Goal: Task Accomplishment & Management: Use online tool/utility

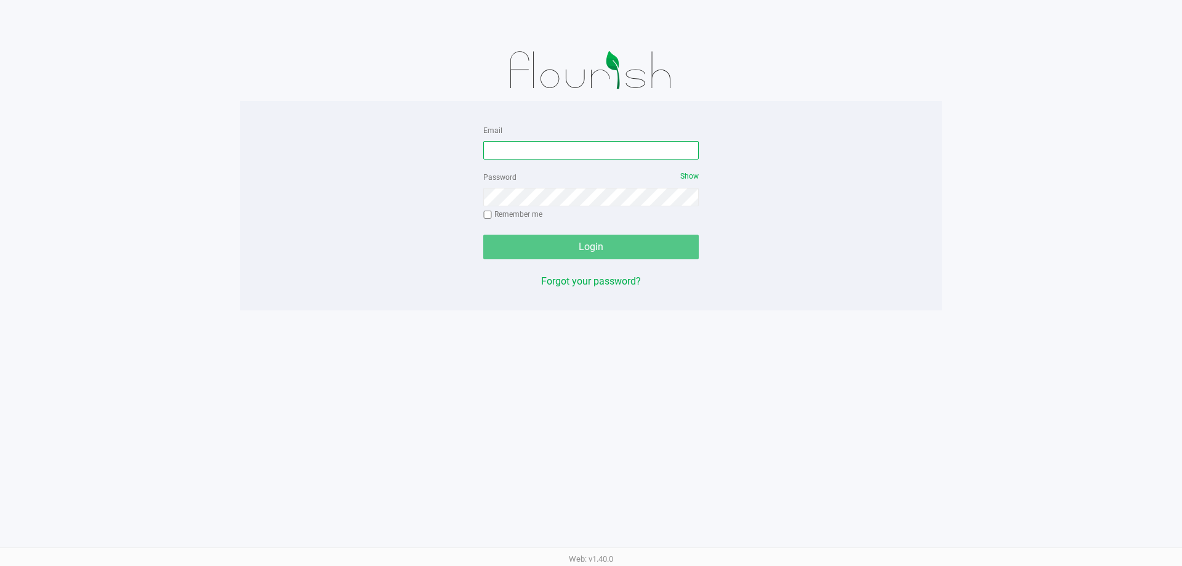
click at [534, 144] on input "Email" at bounding box center [590, 150] width 215 height 18
type input "[EMAIL_ADDRESS][DOMAIN_NAME]"
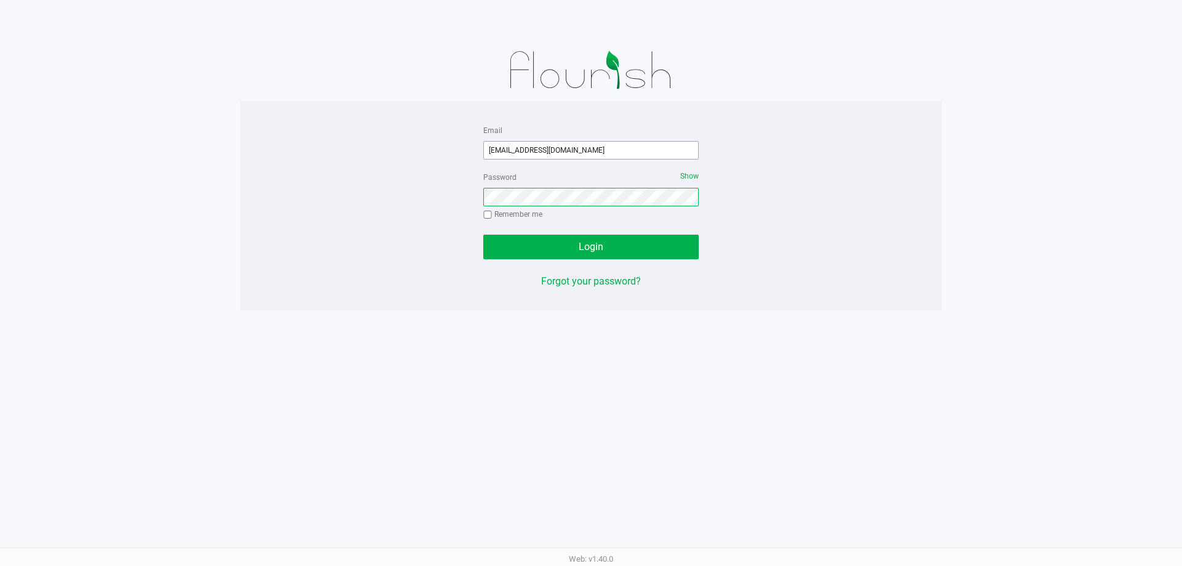
click at [483, 235] on button "Login" at bounding box center [590, 247] width 215 height 25
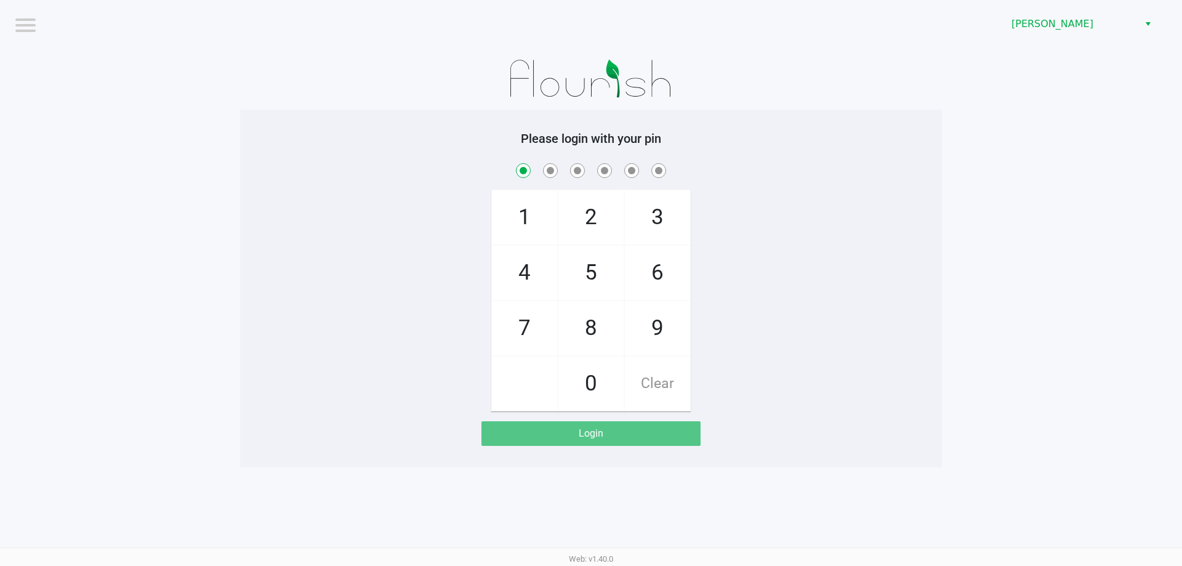
checkbox input "true"
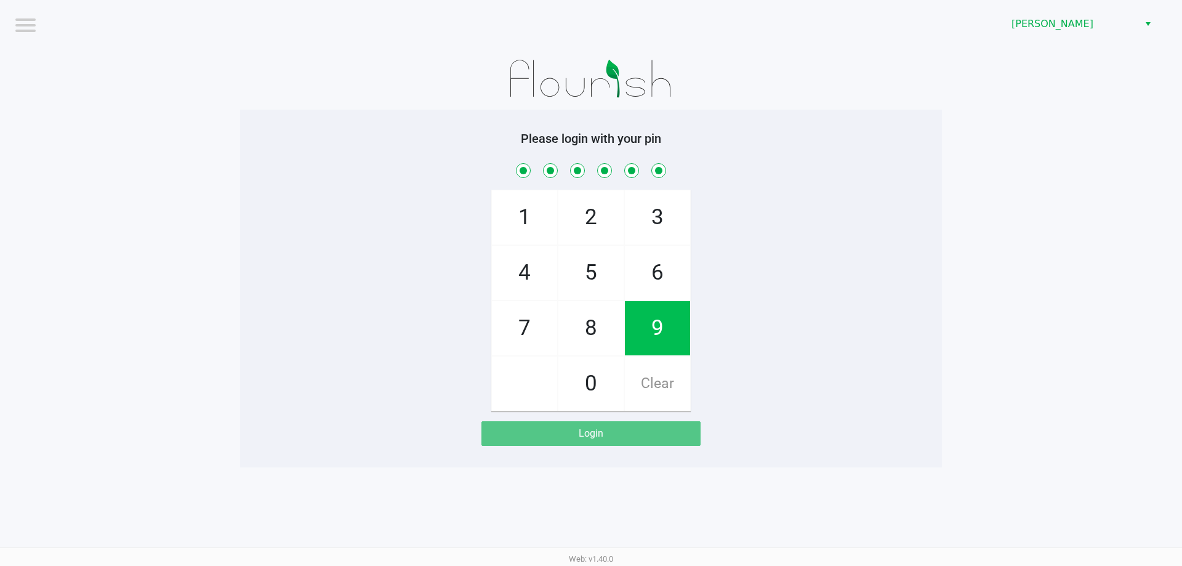
checkbox input "true"
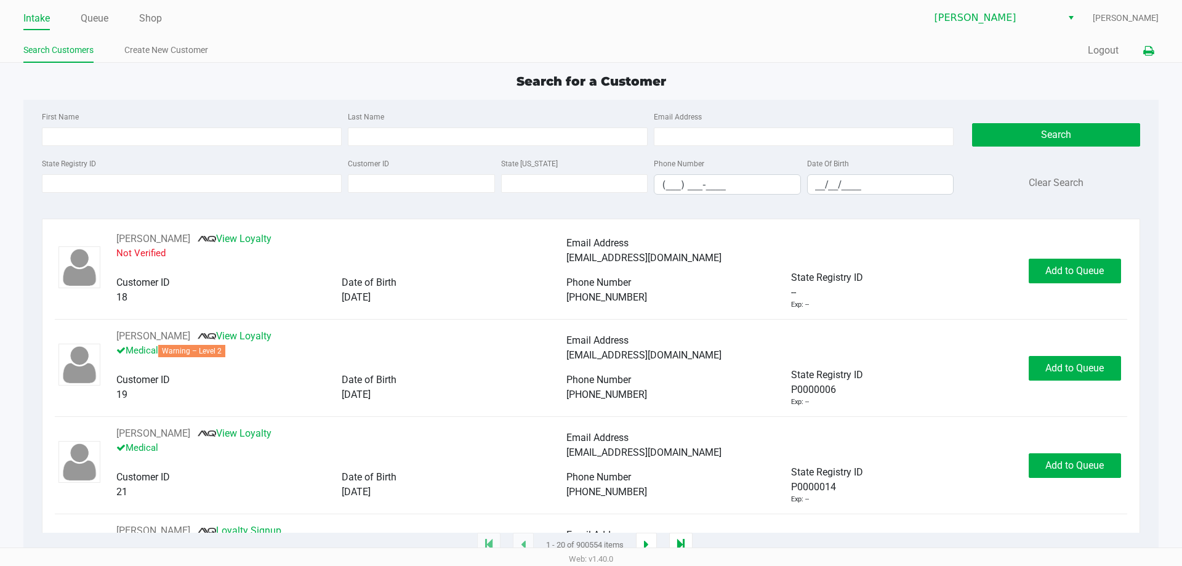
click at [1148, 52] on icon at bounding box center [1148, 51] width 10 height 9
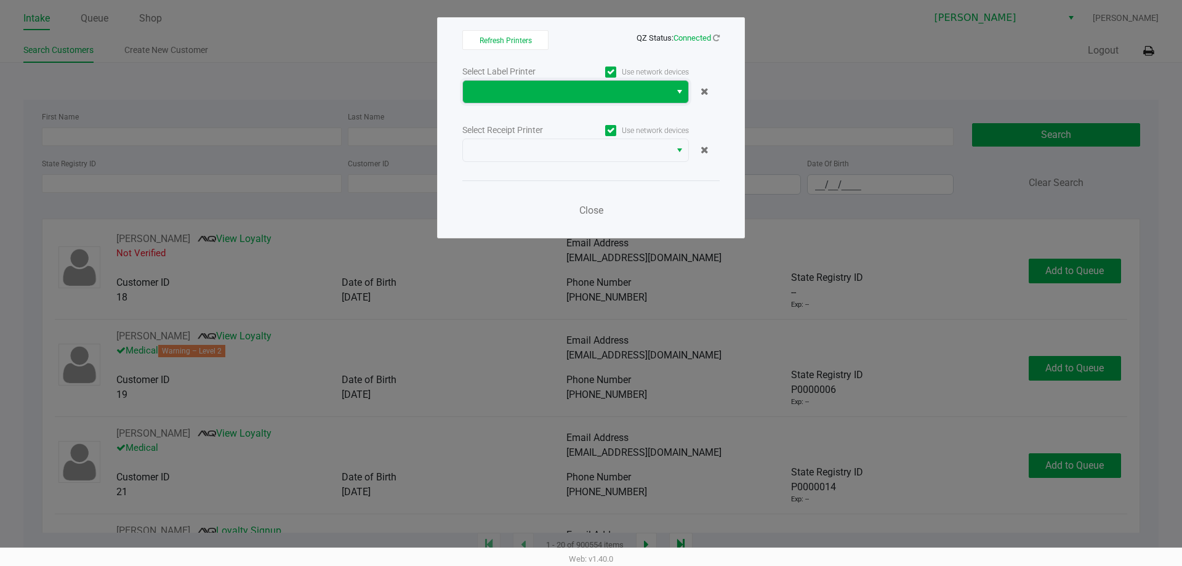
click at [537, 95] on span at bounding box center [566, 91] width 193 height 15
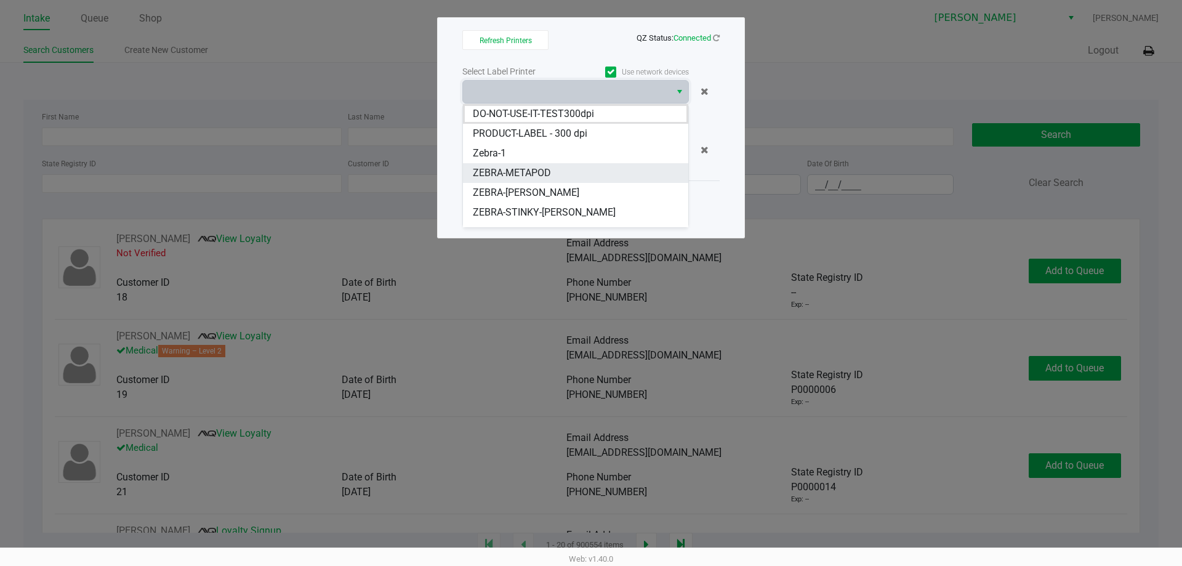
click at [523, 174] on span "ZEBRA-METAPOD" at bounding box center [512, 173] width 78 height 15
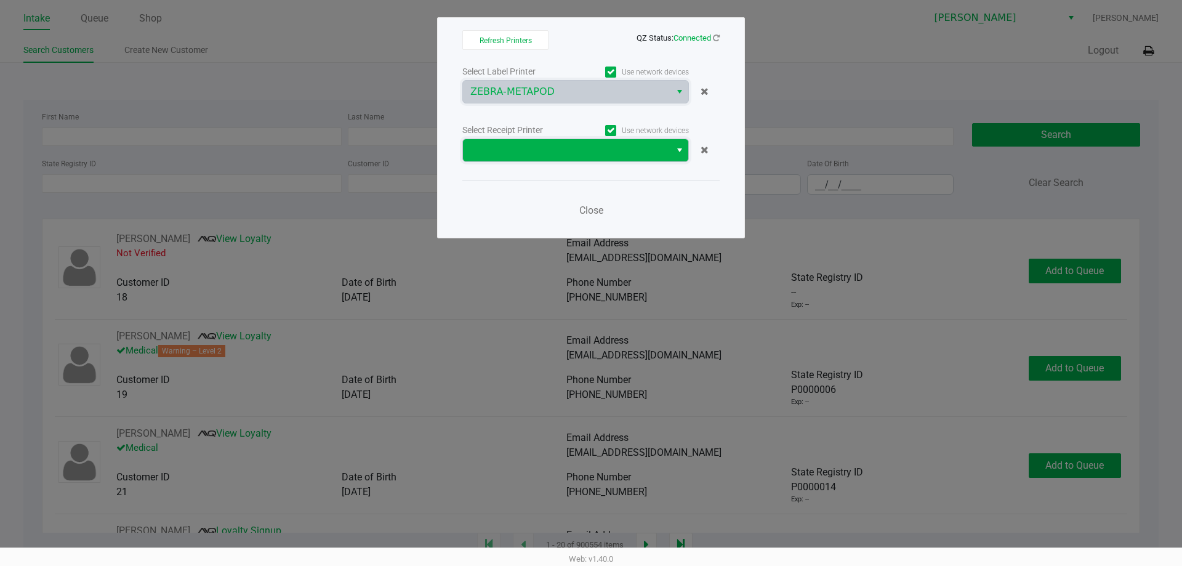
click at [535, 147] on span at bounding box center [566, 150] width 193 height 15
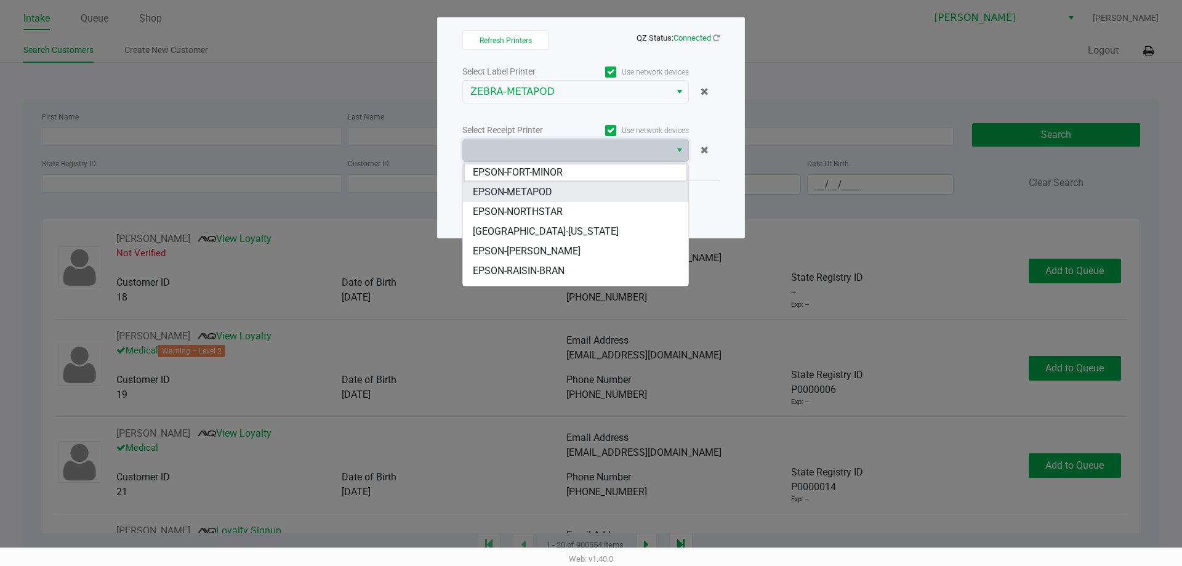
click at [533, 190] on span "EPSON-METAPOD" at bounding box center [512, 192] width 79 height 15
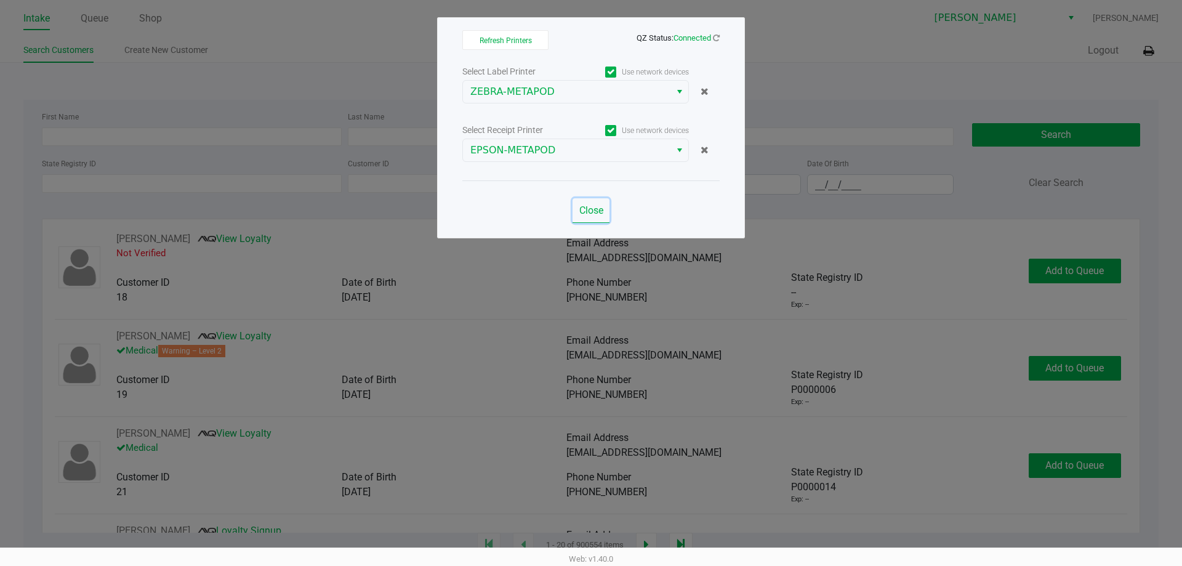
click at [597, 212] on span "Close" at bounding box center [591, 210] width 24 height 12
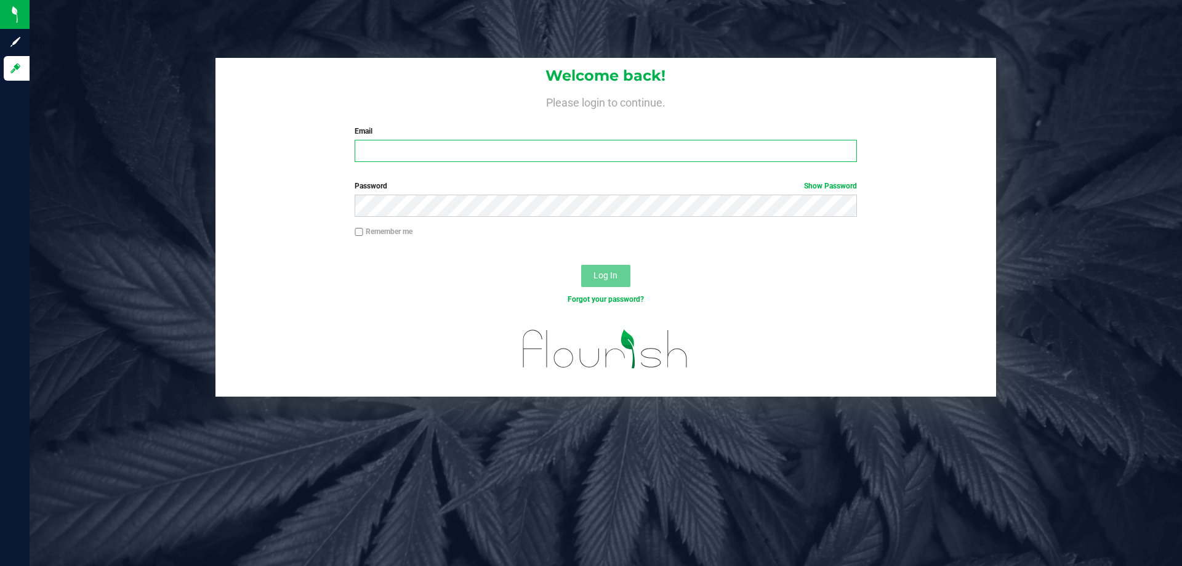
click at [414, 141] on input "Email" at bounding box center [606, 151] width 502 height 22
type input "[EMAIL_ADDRESS][DOMAIN_NAME]"
click at [581, 265] on button "Log In" at bounding box center [605, 276] width 49 height 22
